Goal: Navigation & Orientation: Find specific page/section

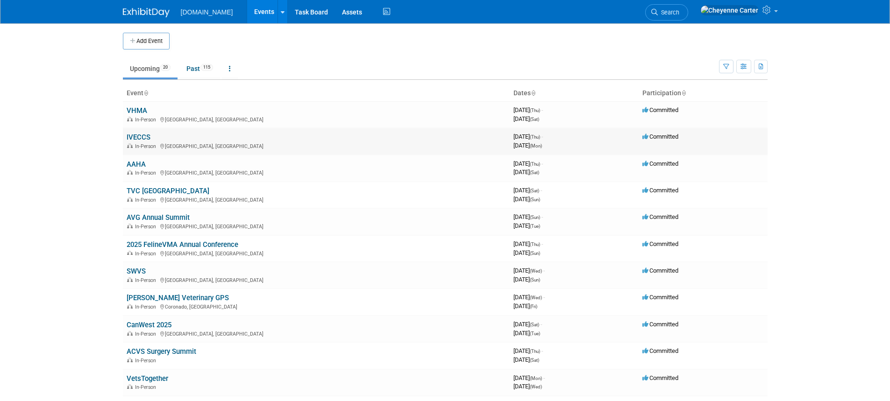
click at [145, 137] on link "IVECCS" at bounding box center [139, 137] width 24 height 8
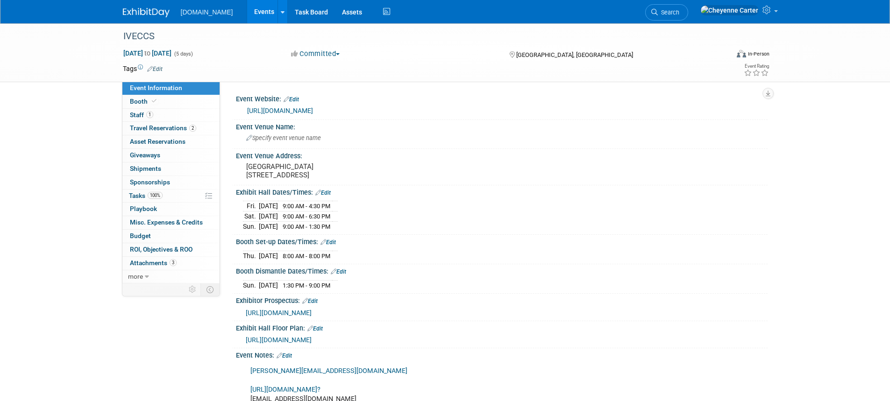
click at [152, 15] on img at bounding box center [146, 12] width 47 height 9
